Goal: Information Seeking & Learning: Check status

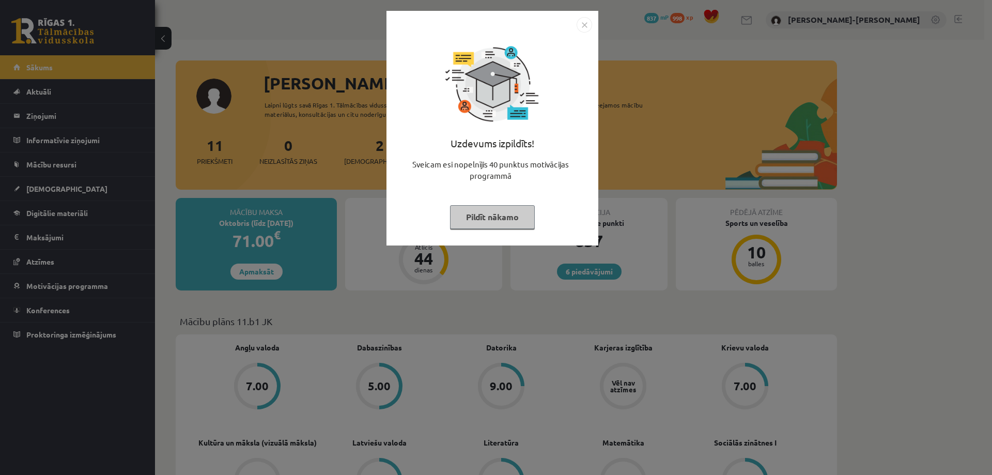
click at [492, 213] on button "Pildīt nākamo" at bounding box center [492, 217] width 85 height 24
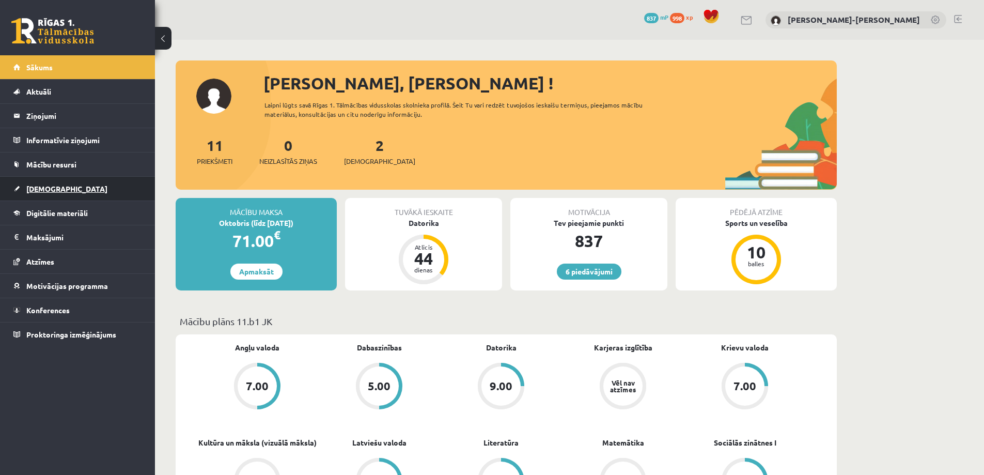
click at [44, 185] on span "[DEMOGRAPHIC_DATA]" at bounding box center [66, 188] width 81 height 9
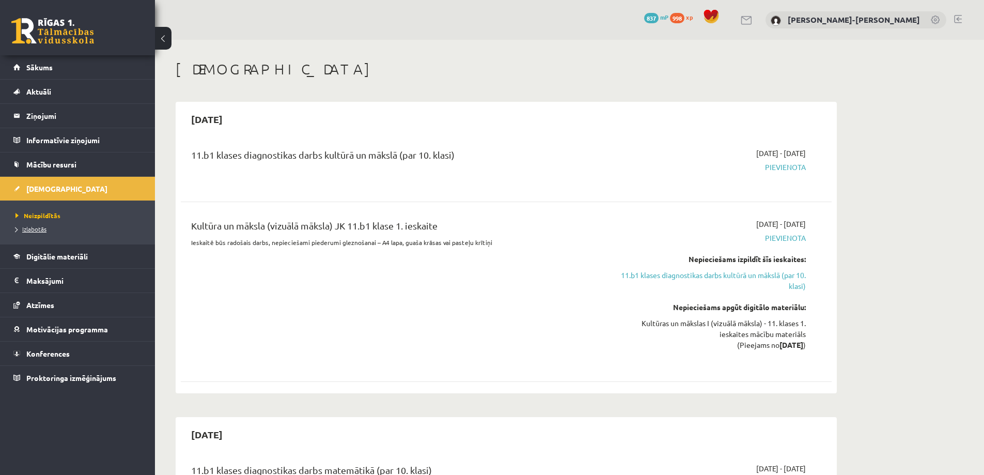
click at [32, 230] on span "Izlabotās" at bounding box center [31, 229] width 31 height 8
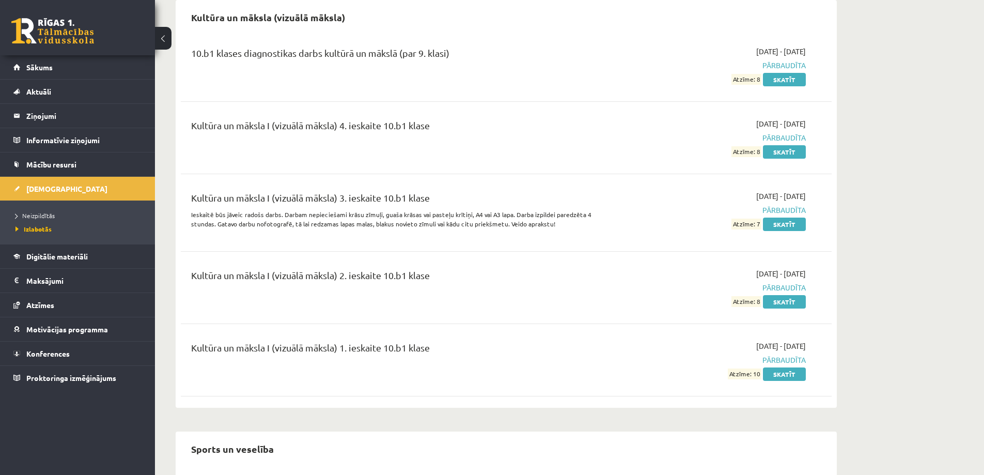
scroll to position [827, 0]
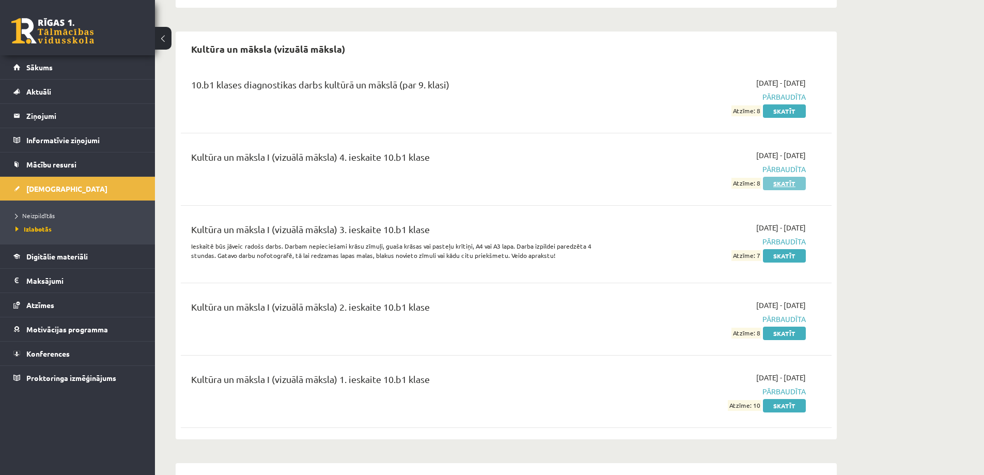
click at [781, 177] on link "Skatīt" at bounding box center [784, 183] width 43 height 13
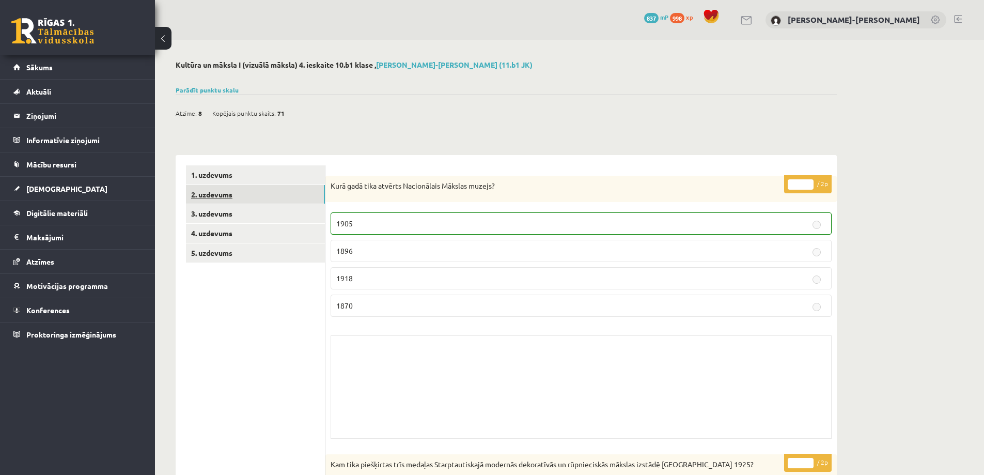
click at [225, 193] on link "2. uzdevums" at bounding box center [255, 194] width 139 height 19
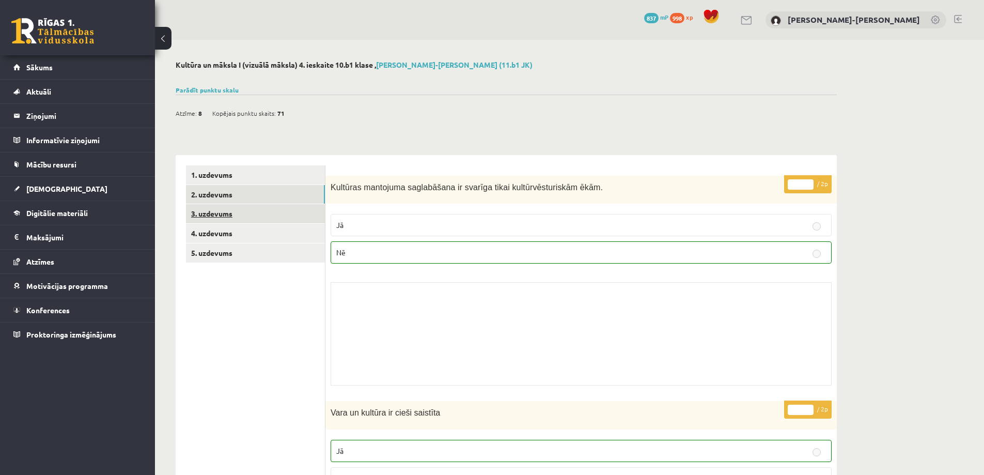
click at [206, 211] on link "3. uzdevums" at bounding box center [255, 213] width 139 height 19
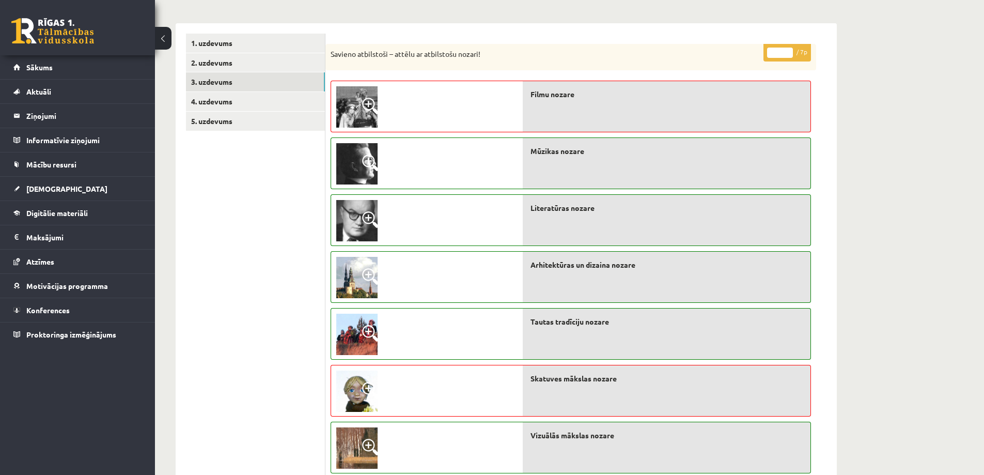
scroll to position [155, 0]
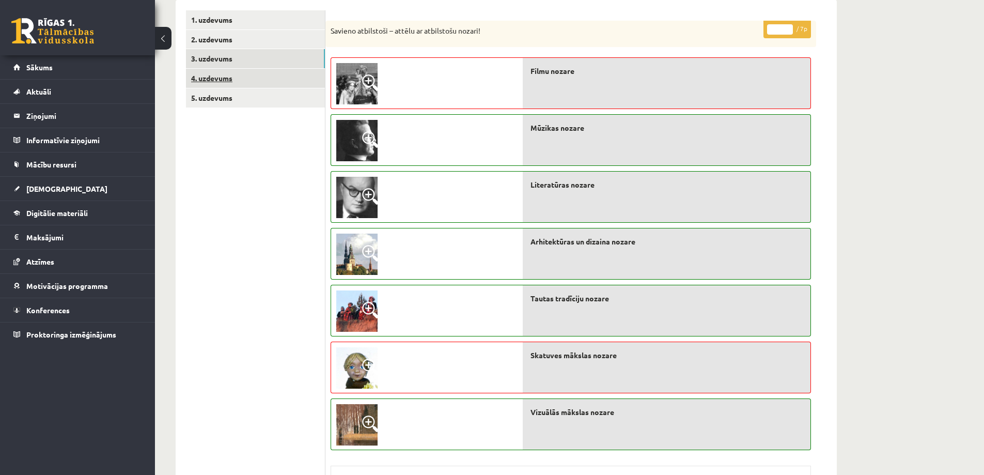
click at [220, 77] on link "4. uzdevums" at bounding box center [255, 78] width 139 height 19
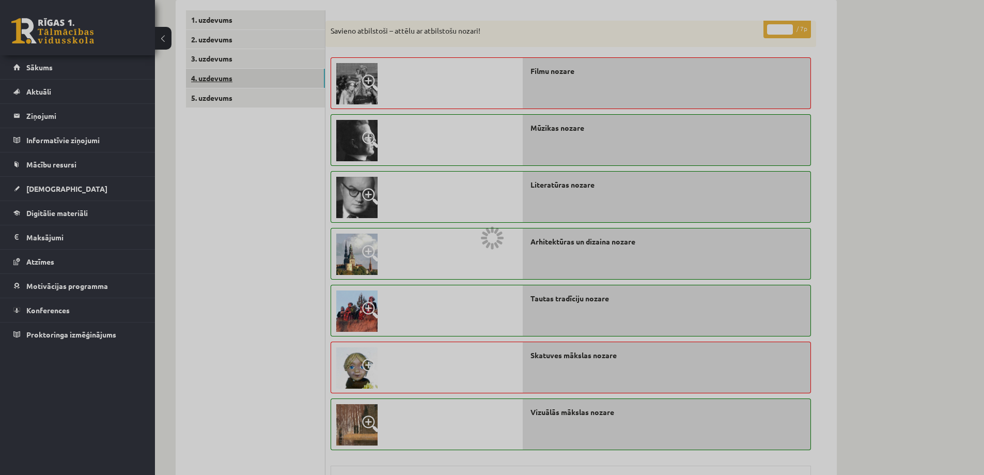
scroll to position [8, 0]
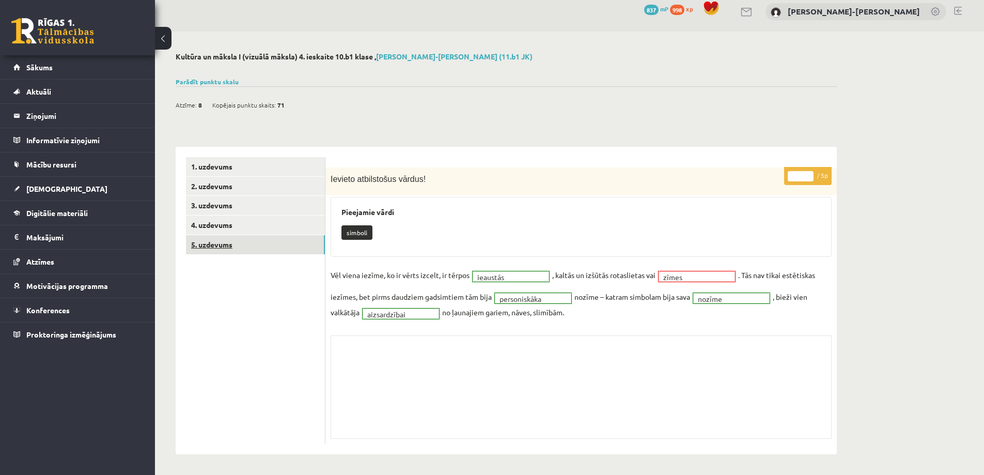
click at [212, 247] on link "5. uzdevums" at bounding box center [255, 244] width 139 height 19
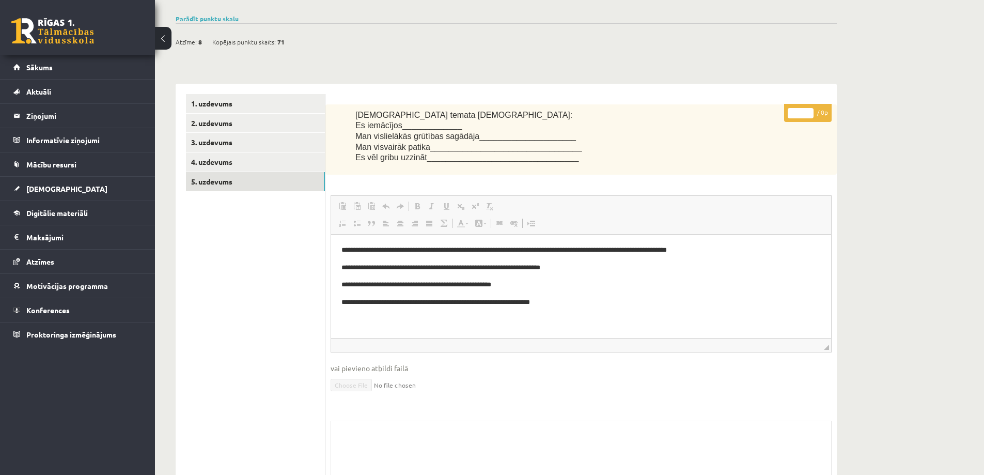
scroll to position [0, 0]
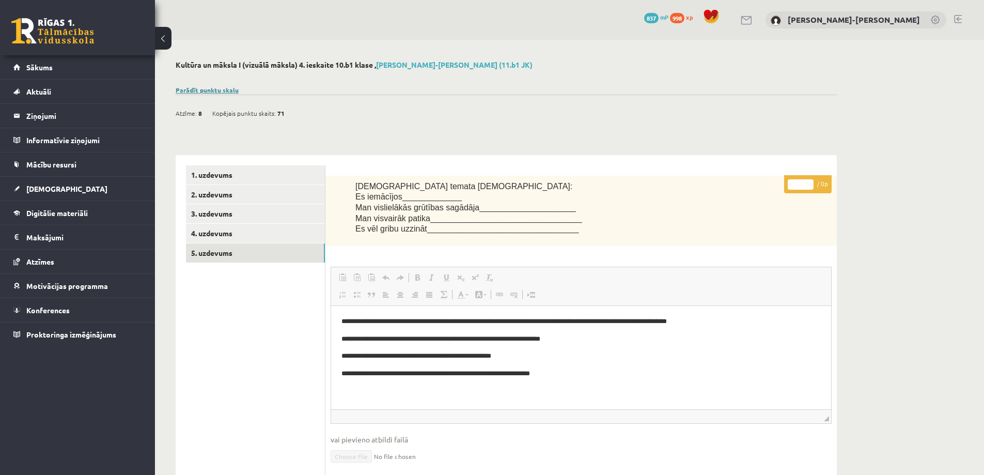
click at [205, 89] on link "Parādīt punktu skalu" at bounding box center [207, 90] width 63 height 8
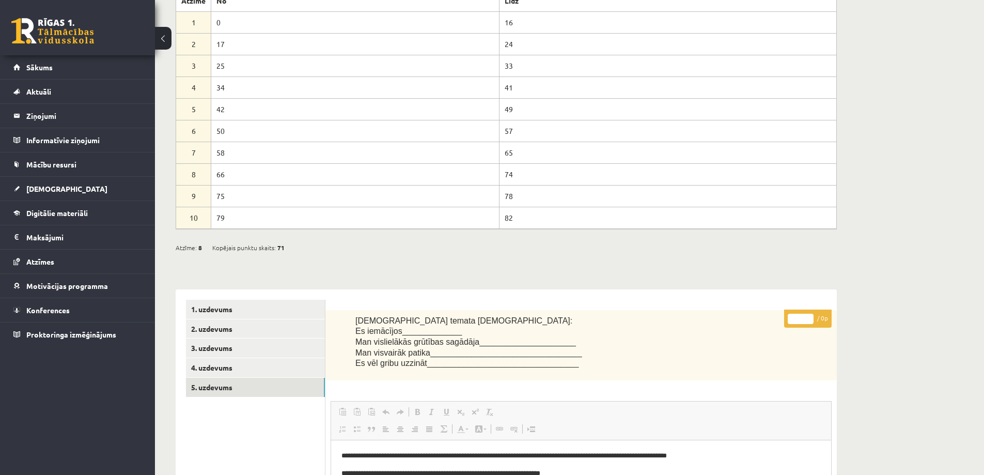
scroll to position [207, 0]
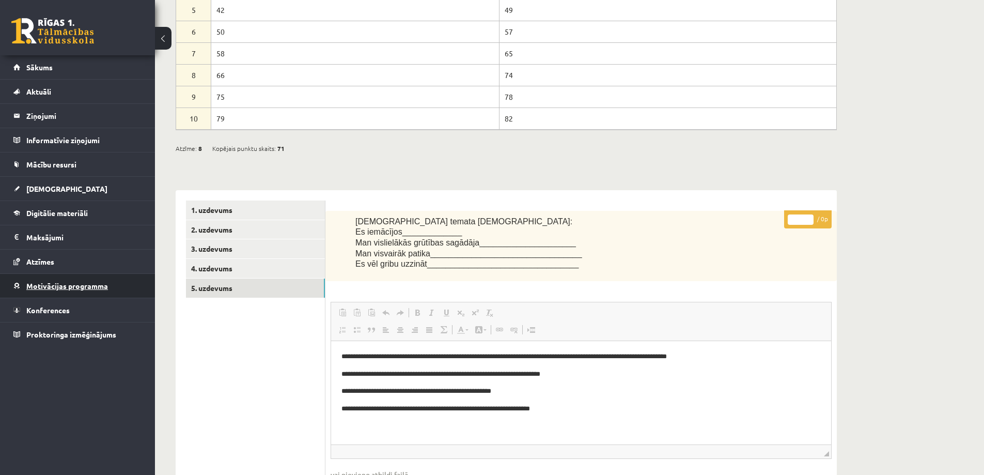
click at [43, 282] on span "Motivācijas programma" at bounding box center [67, 285] width 82 height 9
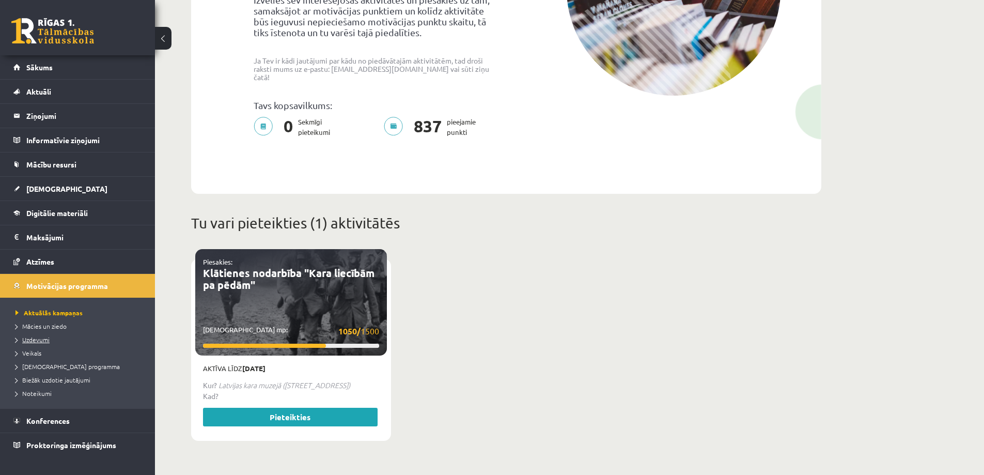
click at [31, 339] on span "Uzdevumi" at bounding box center [33, 339] width 34 height 8
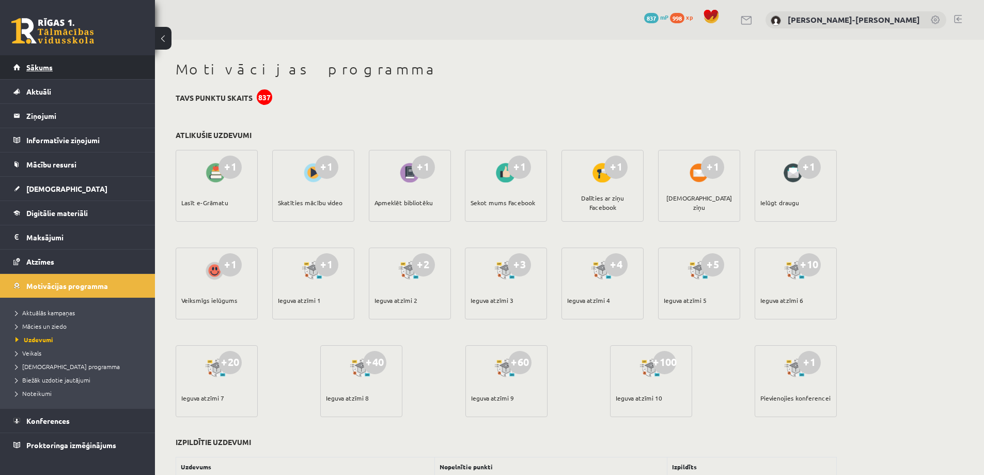
click at [39, 65] on span "Sākums" at bounding box center [39, 67] width 26 height 9
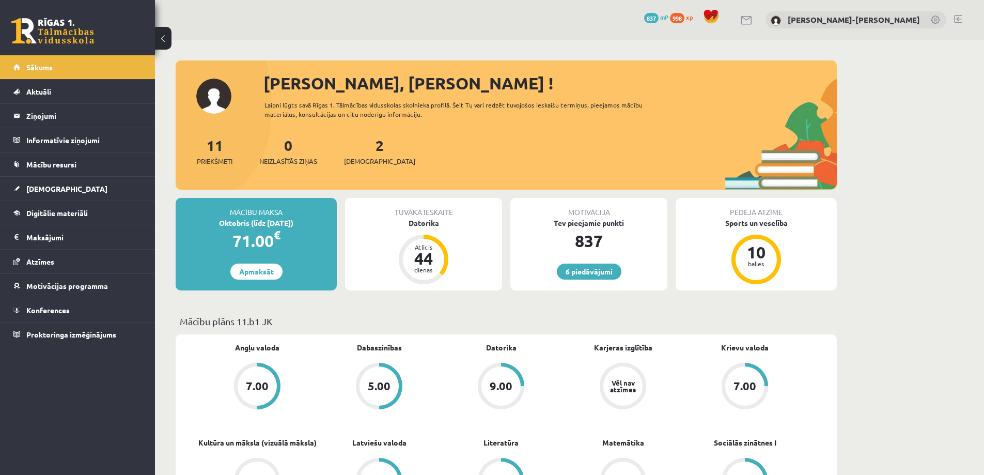
click at [955, 18] on link at bounding box center [958, 19] width 8 height 8
click at [955, 22] on link at bounding box center [958, 19] width 8 height 8
